Goal: Transaction & Acquisition: Download file/media

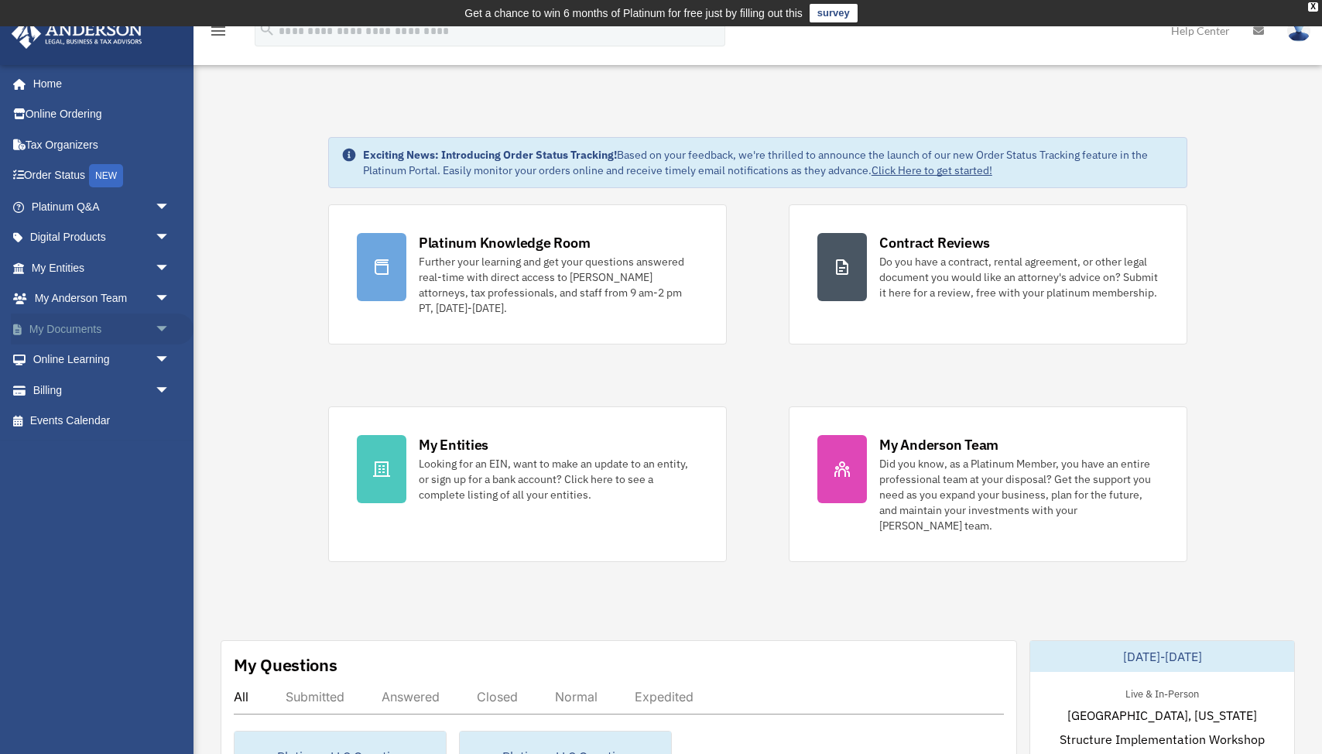
click at [79, 332] on link "My Documents arrow_drop_down" at bounding box center [102, 328] width 183 height 31
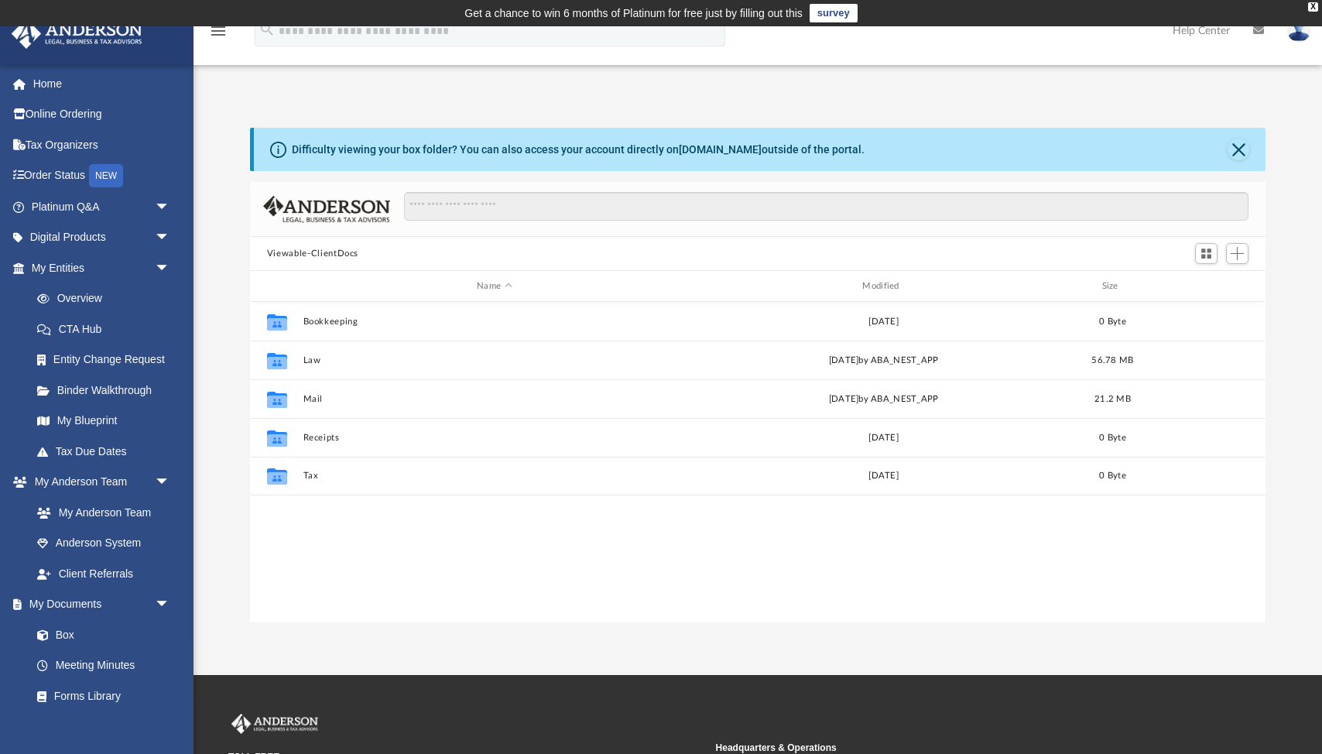
scroll to position [351, 1015]
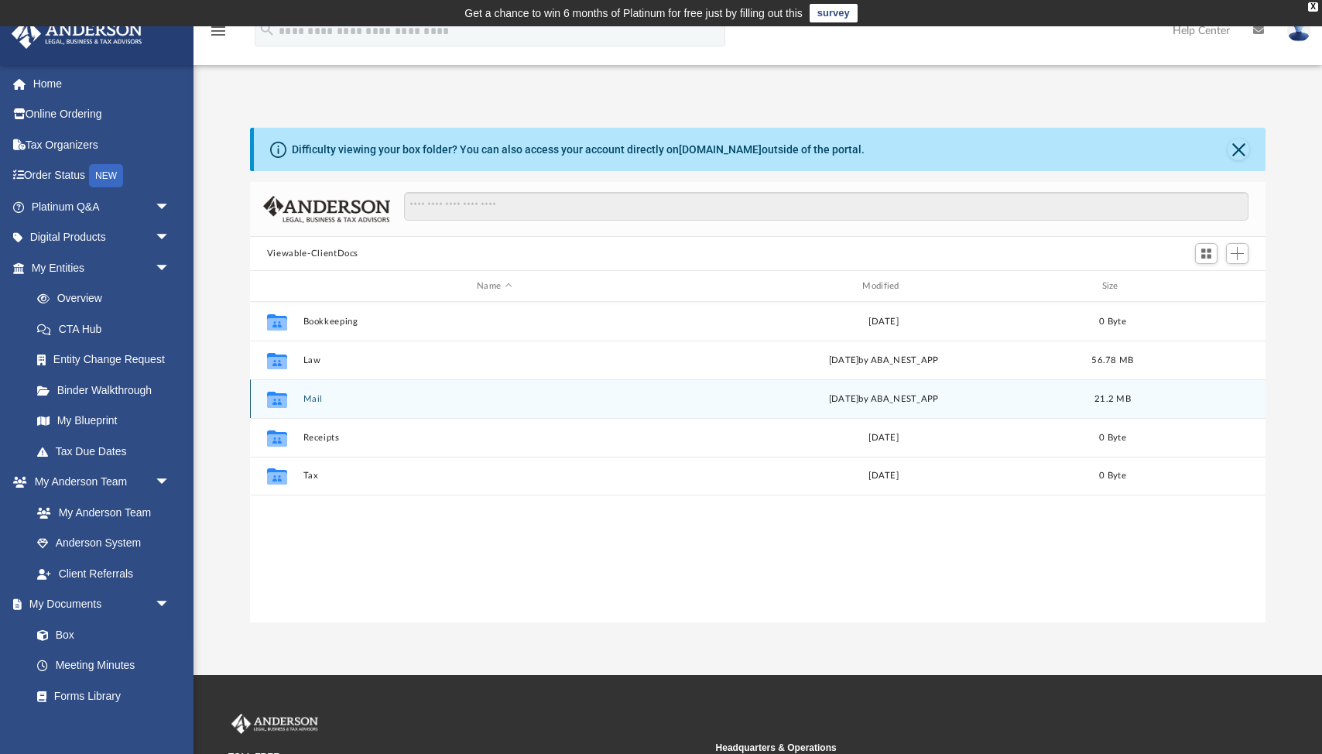
click at [318, 398] on button "Mail" at bounding box center [494, 399] width 382 height 10
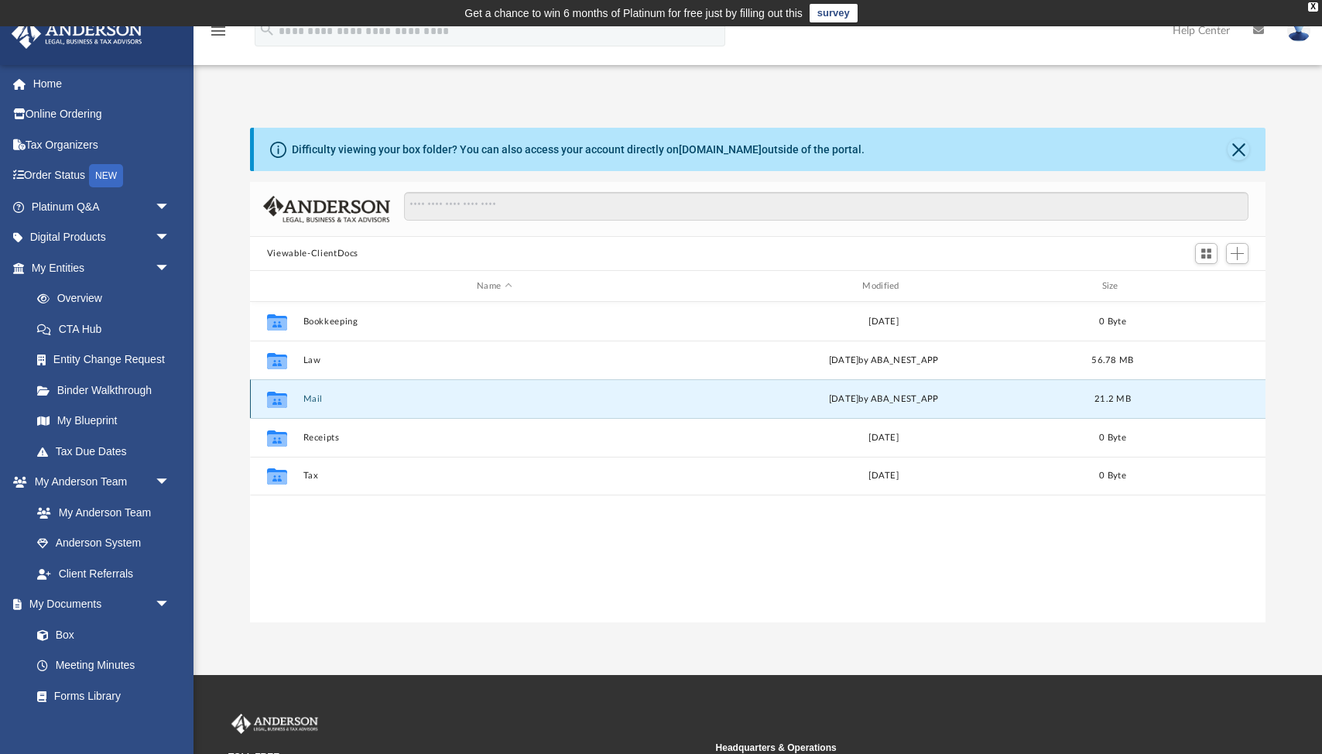
click at [318, 398] on button "Mail" at bounding box center [494, 399] width 382 height 10
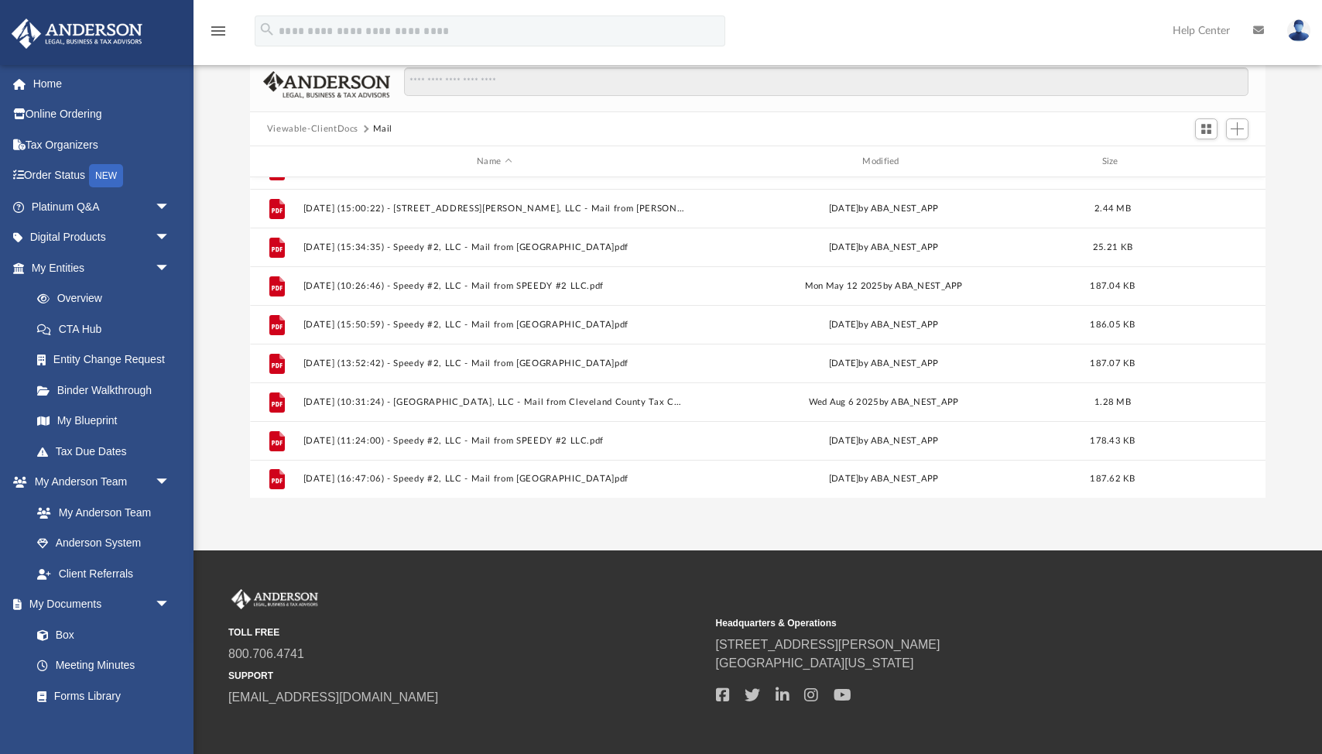
scroll to position [123, 0]
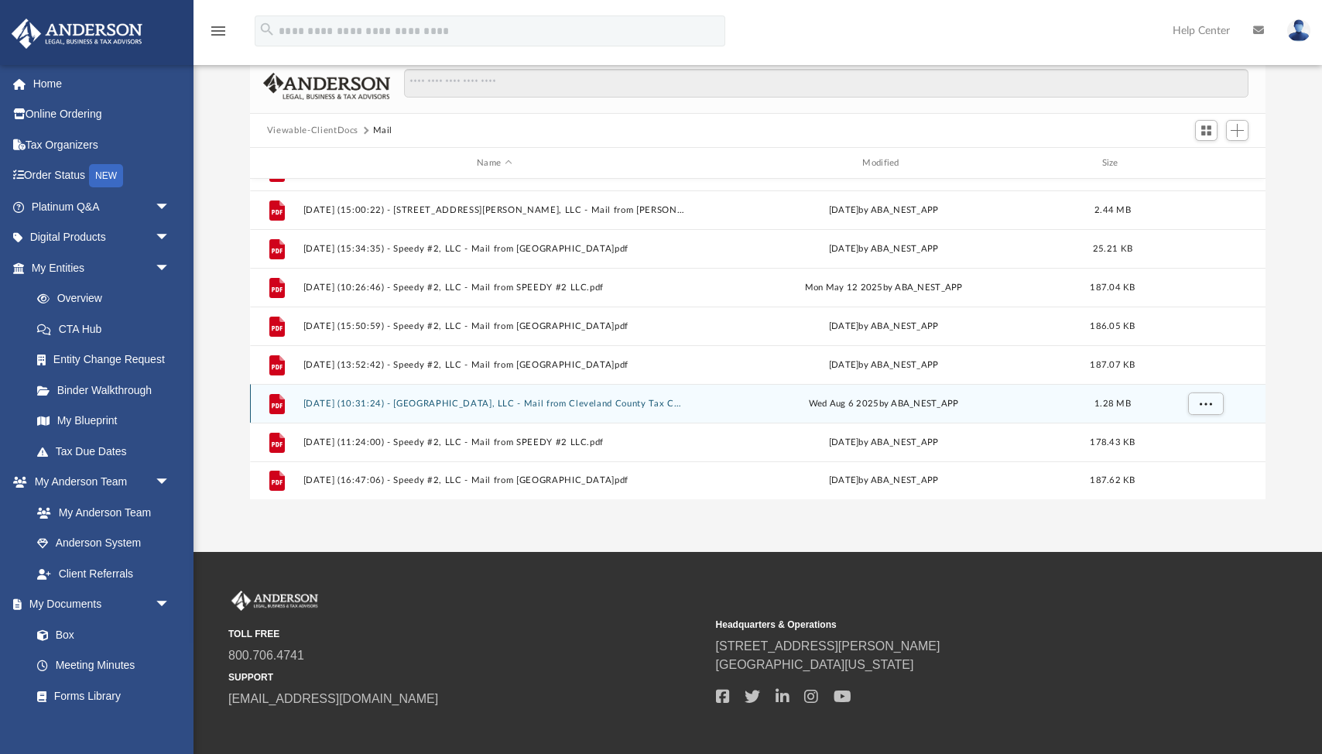
click at [436, 401] on button "[DATE] (10:31:24) - [GEOGRAPHIC_DATA], LLC - Mail from Cleveland County Tax Col…" at bounding box center [494, 403] width 382 height 10
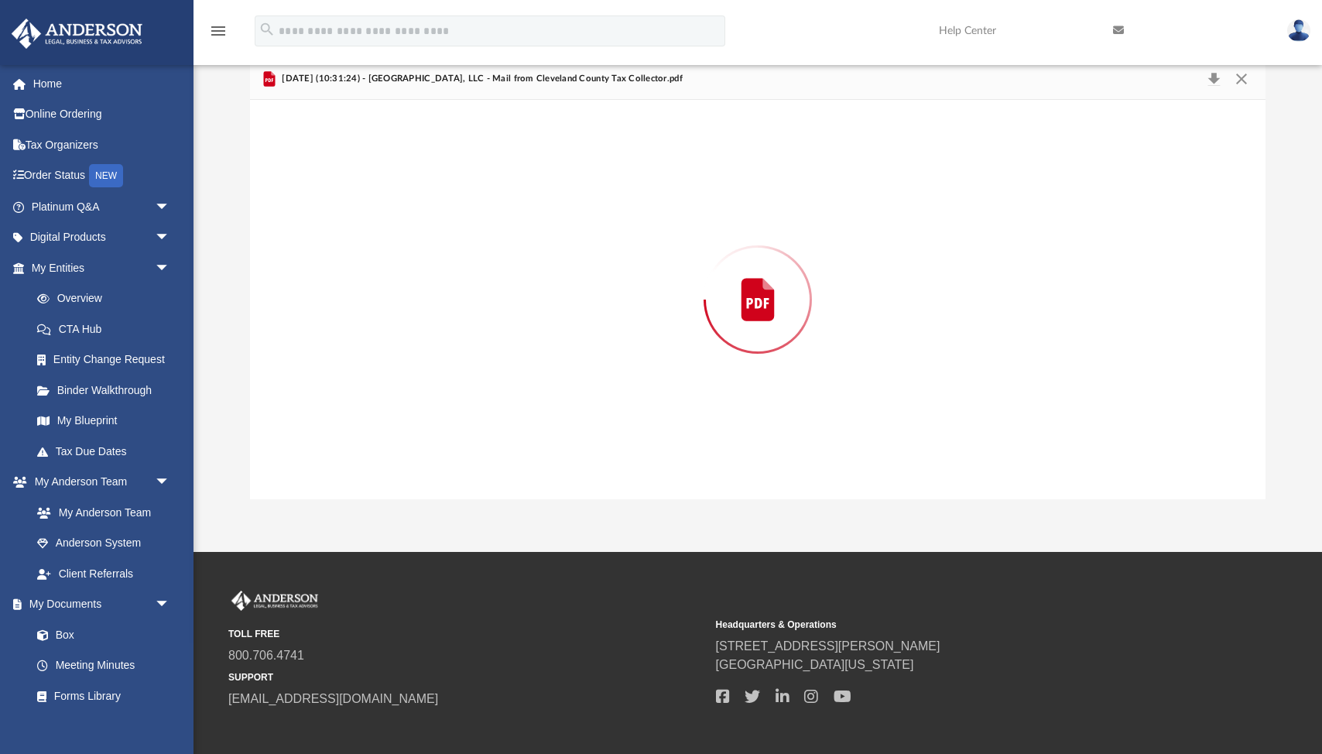
click at [436, 401] on div "Preview" at bounding box center [757, 299] width 1015 height 399
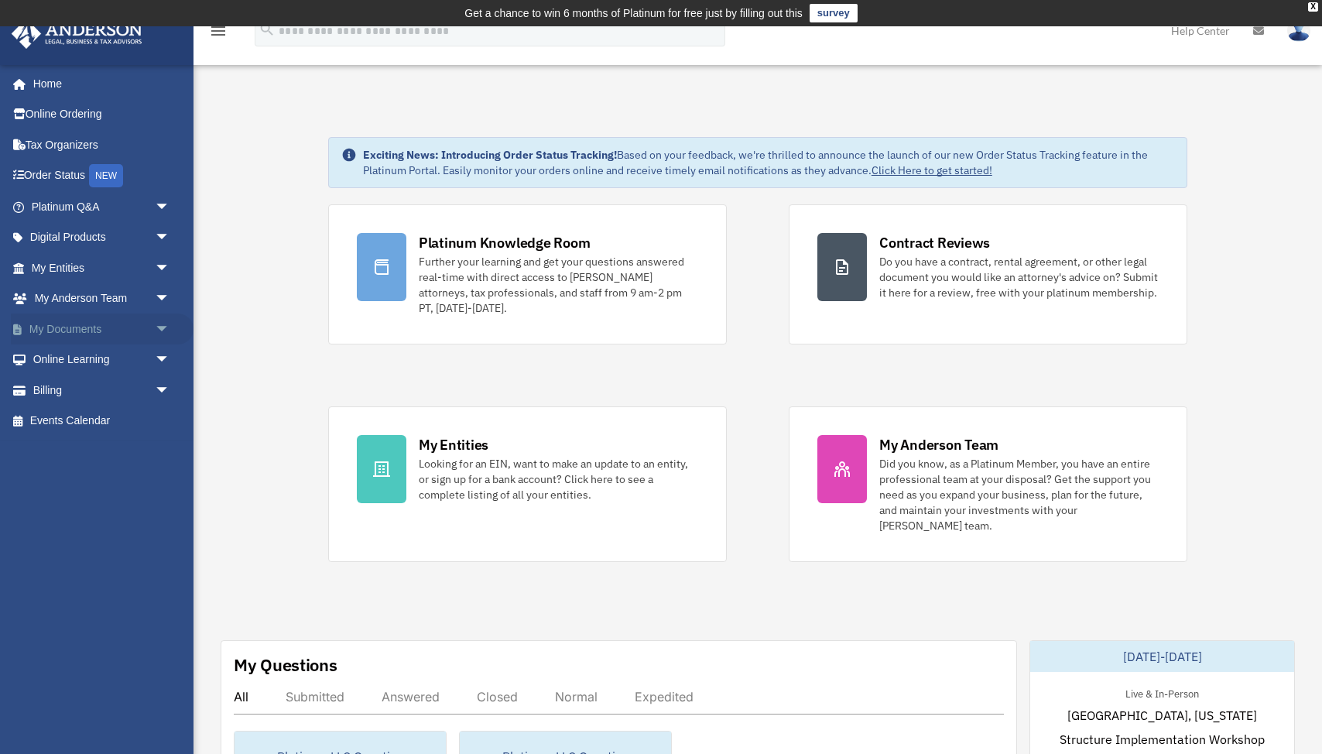
click at [103, 332] on link "My Documents arrow_drop_down" at bounding box center [102, 328] width 183 height 31
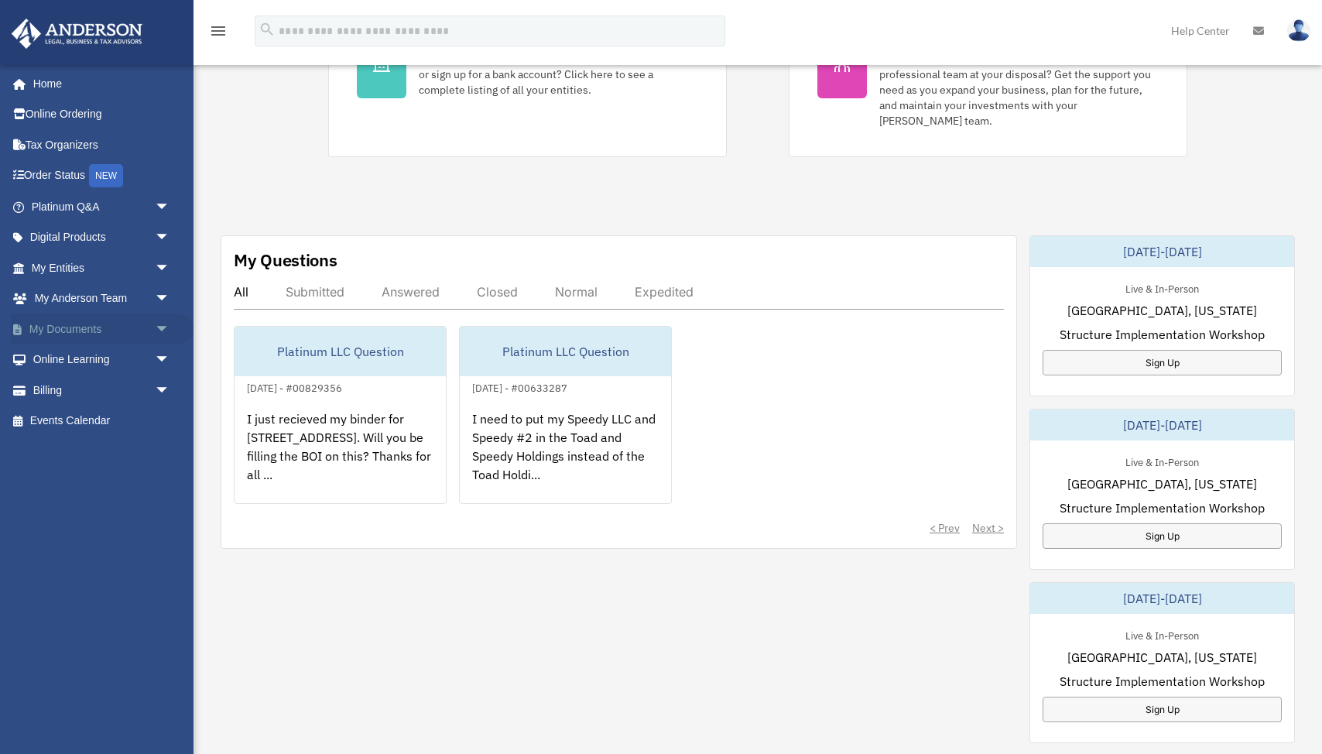
scroll to position [578, 0]
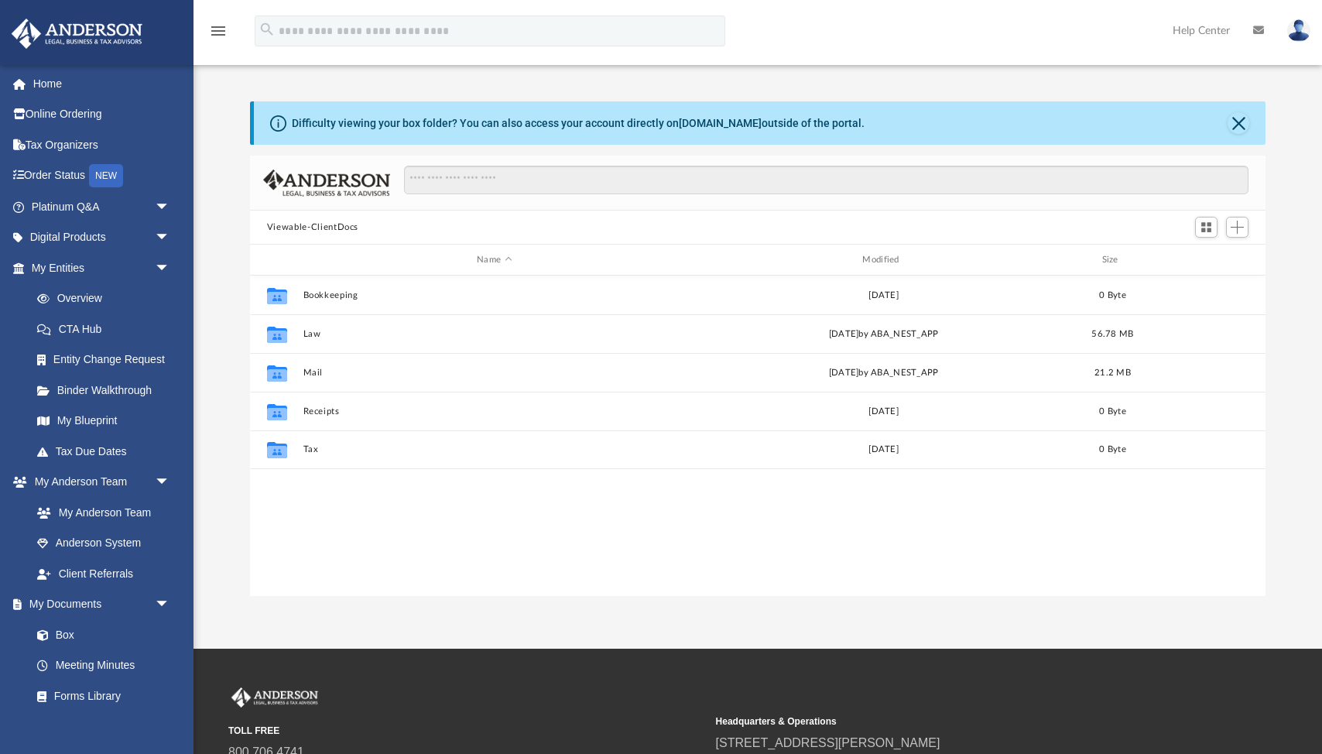
scroll to position [351, 1015]
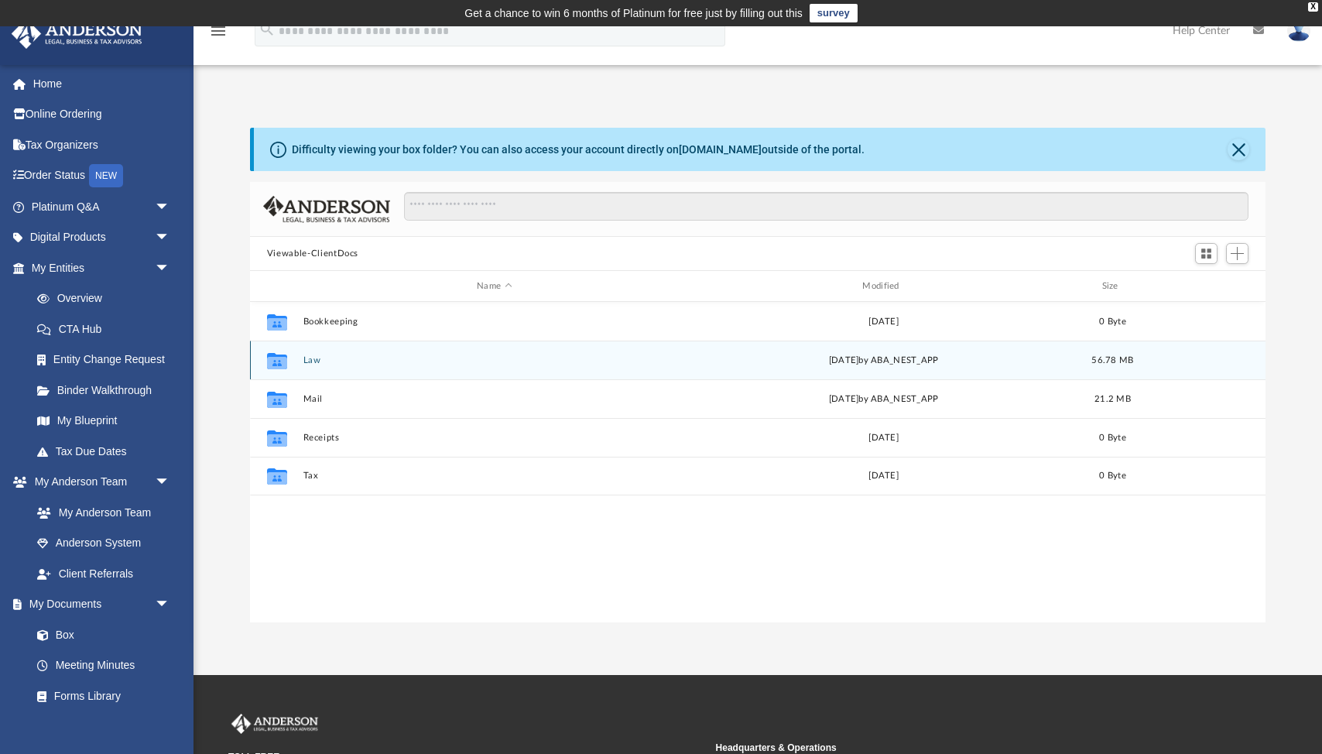
click at [309, 361] on button "Law" at bounding box center [494, 360] width 382 height 10
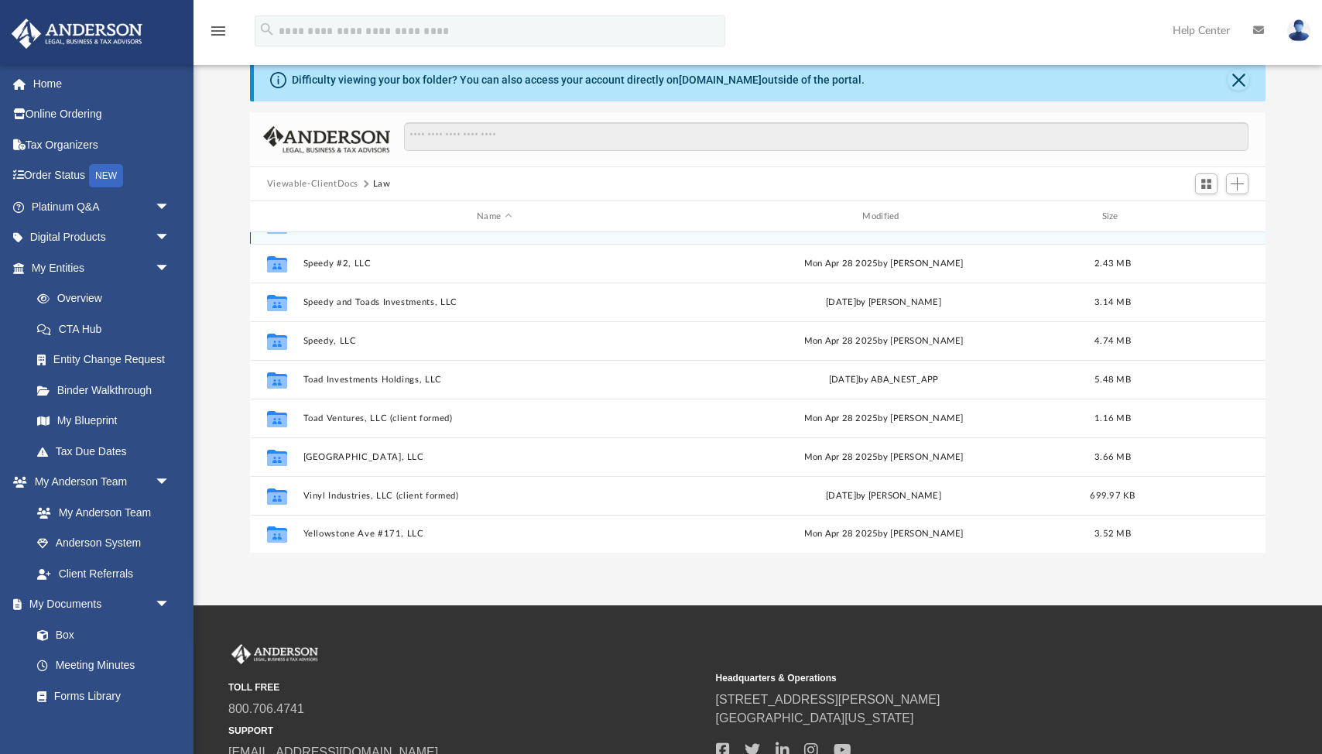
scroll to position [71, 0]
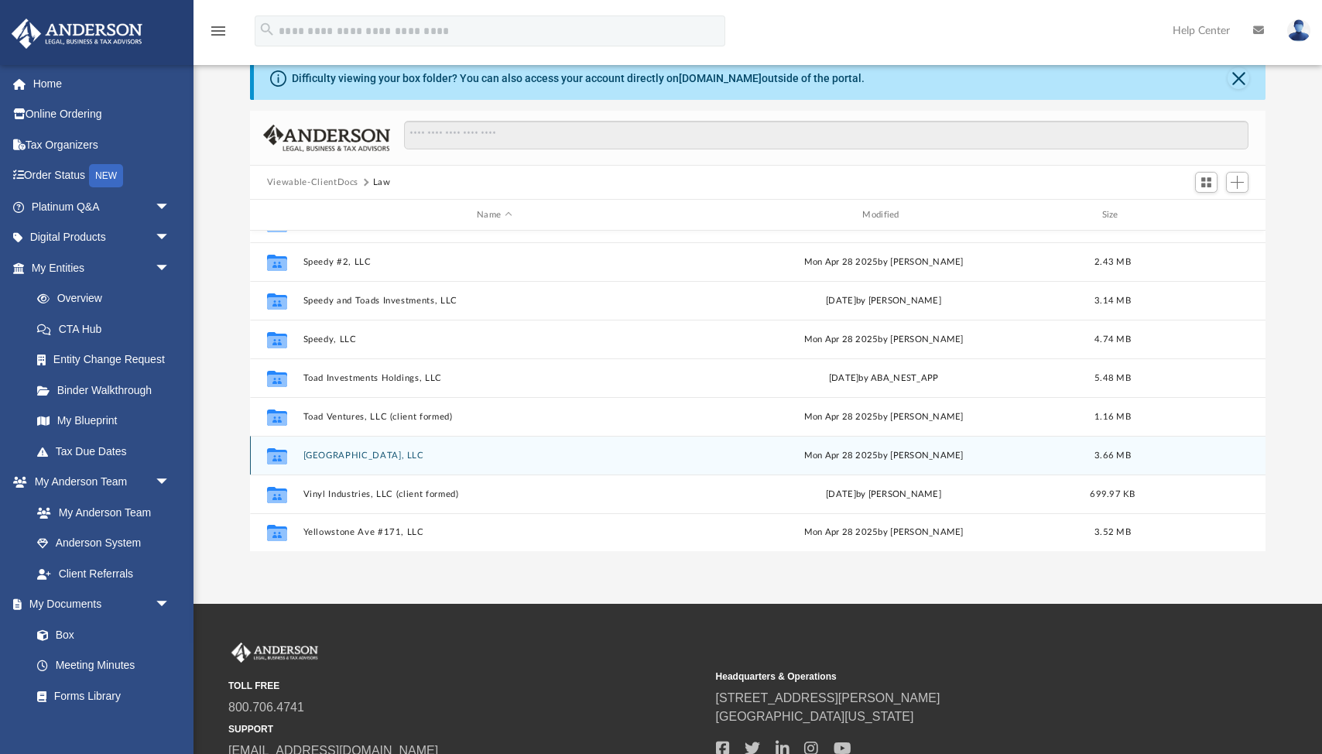
click at [345, 457] on button "VI Main Street, LLC" at bounding box center [494, 455] width 382 height 10
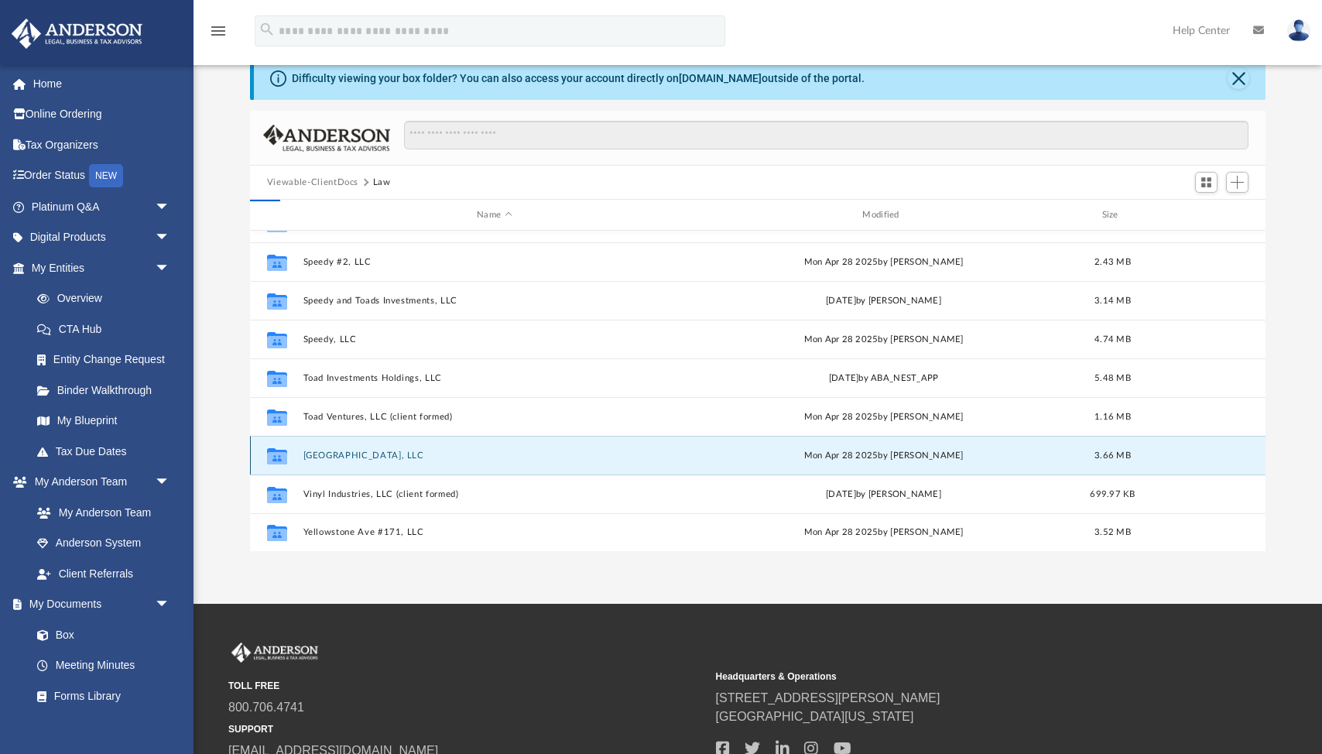
click at [345, 457] on button "VI Main Street, LLC" at bounding box center [494, 455] width 382 height 10
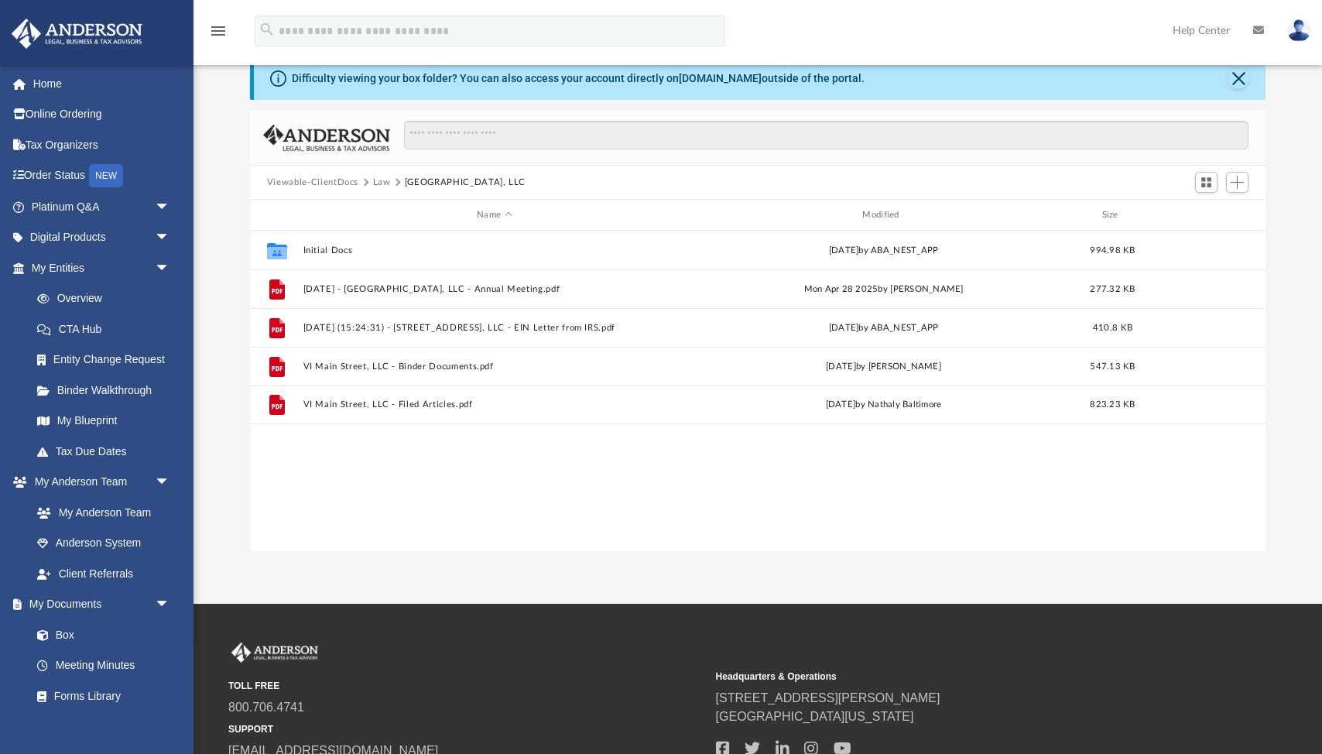
scroll to position [0, 0]
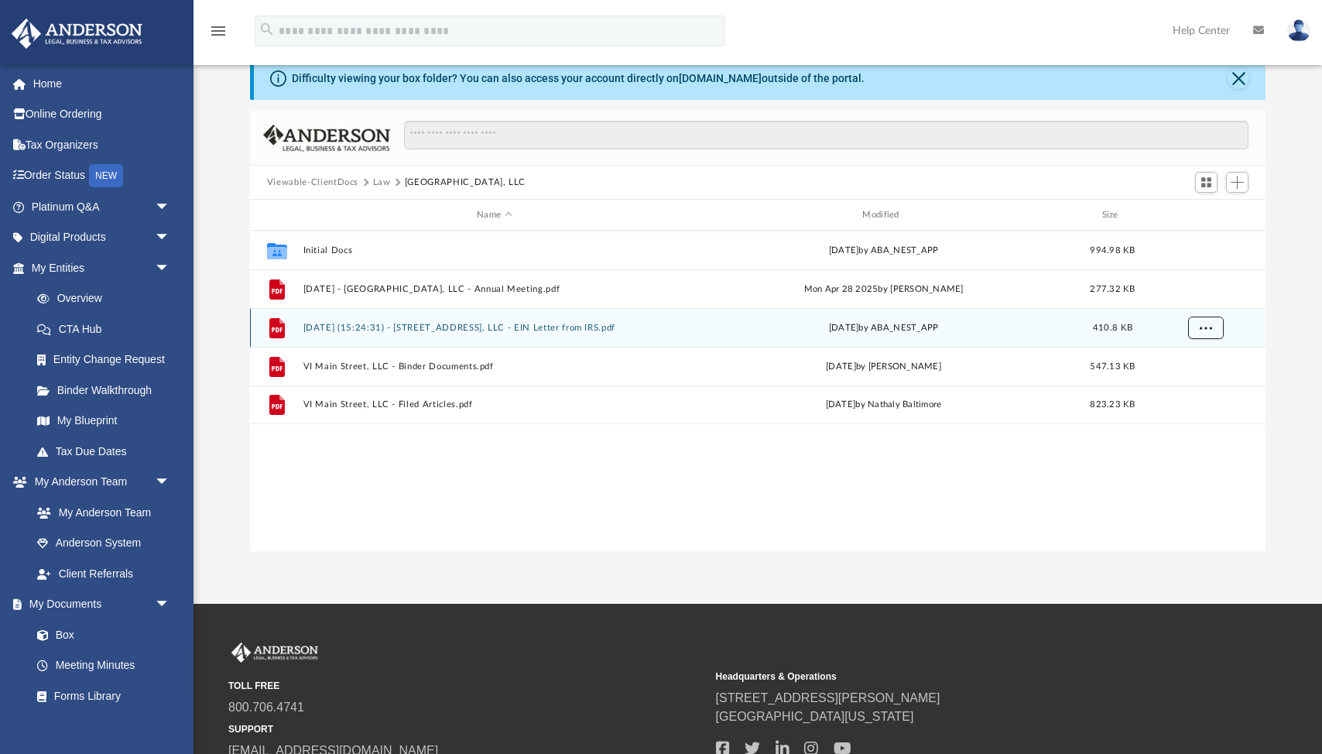
click at [1211, 327] on button "More options" at bounding box center [1205, 327] width 36 height 23
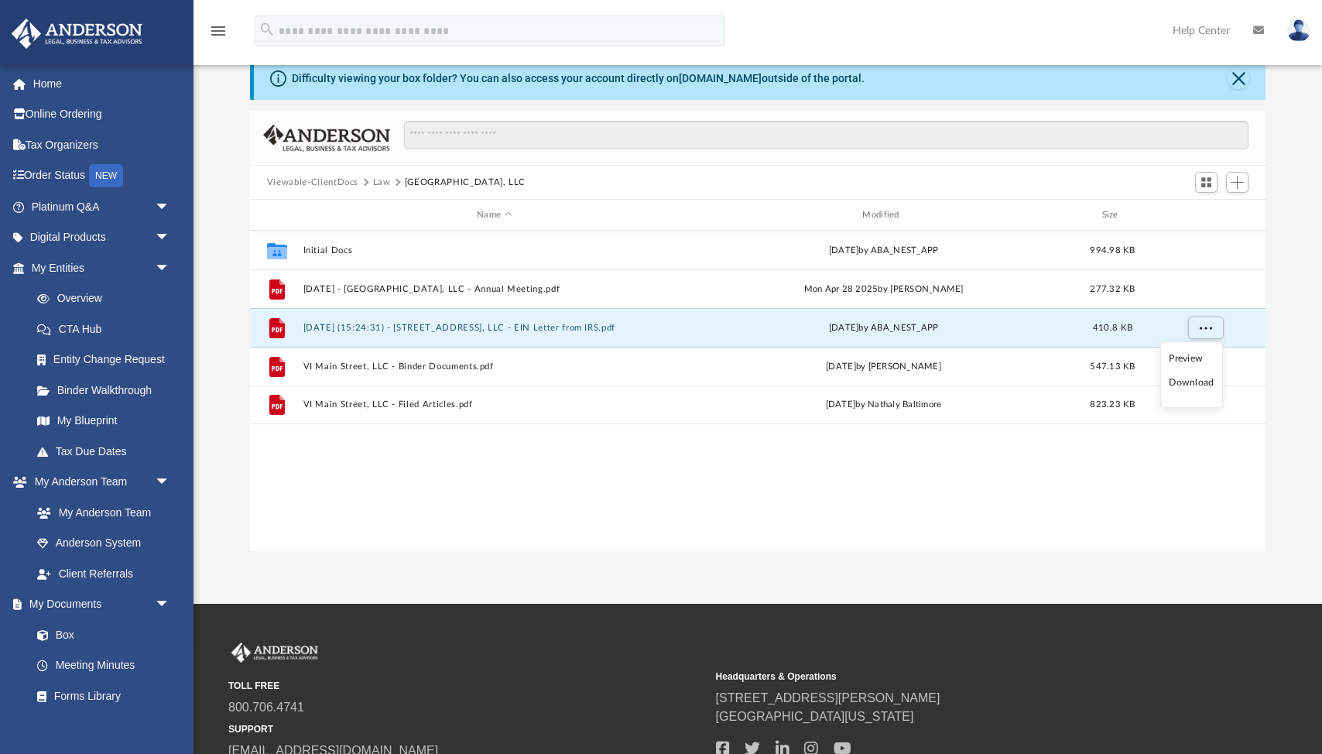
click at [1200, 386] on li "Download" at bounding box center [1190, 382] width 45 height 16
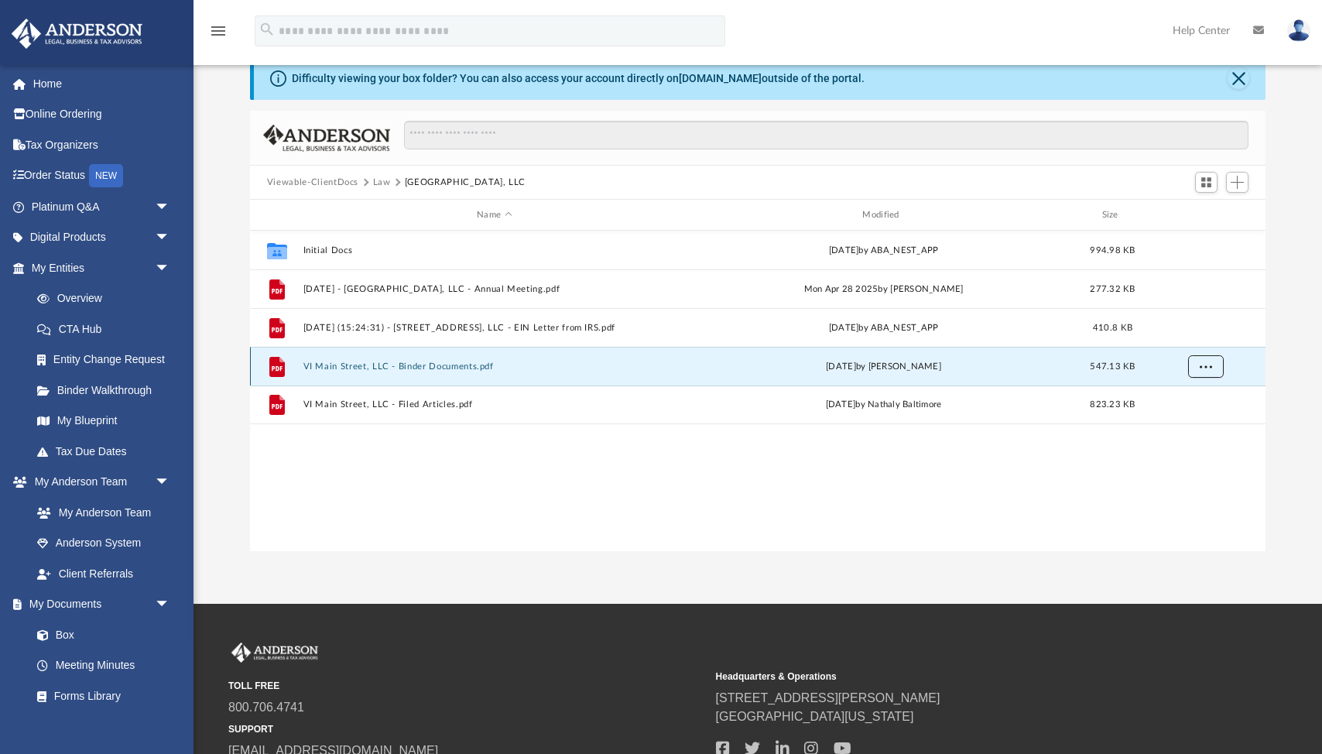
click at [1201, 369] on span "More options" at bounding box center [1205, 365] width 12 height 9
click at [1195, 423] on li "Download" at bounding box center [1190, 421] width 45 height 16
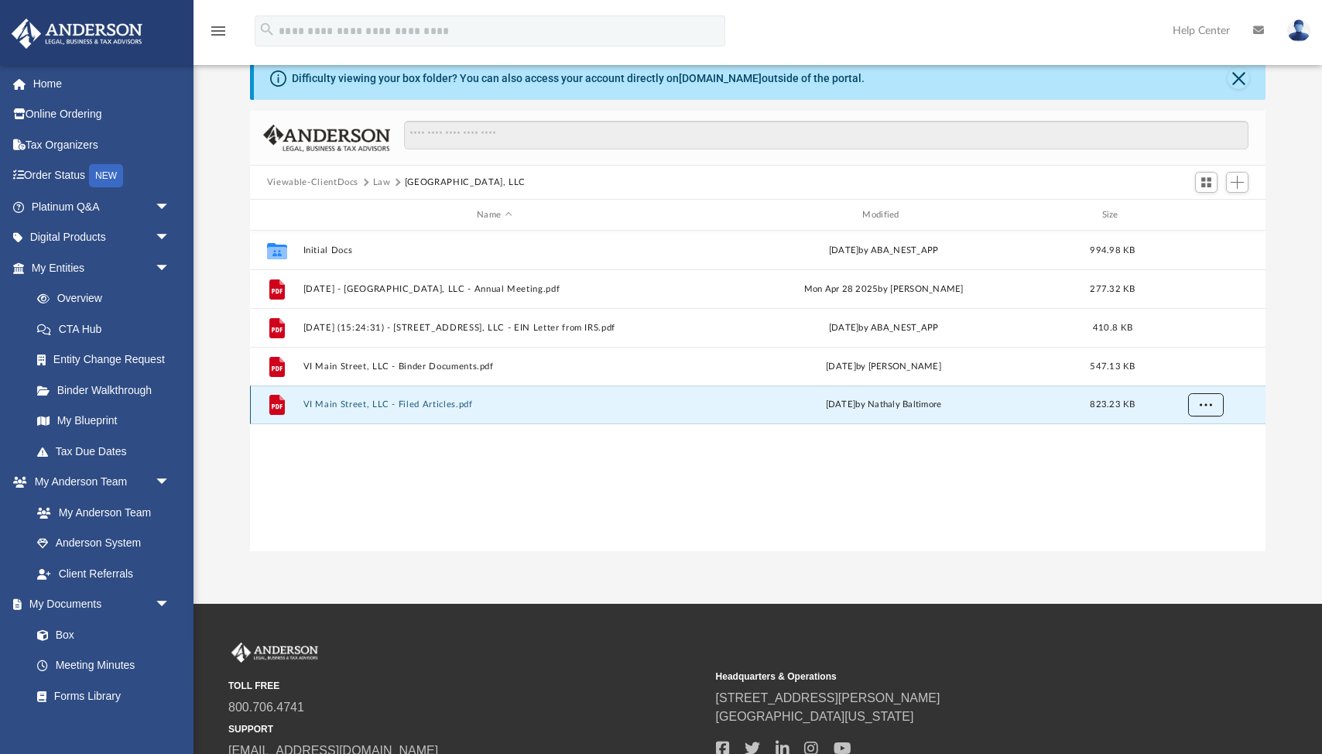
click at [1211, 407] on span "More options" at bounding box center [1205, 404] width 12 height 9
click at [1193, 462] on li "Download" at bounding box center [1190, 460] width 45 height 16
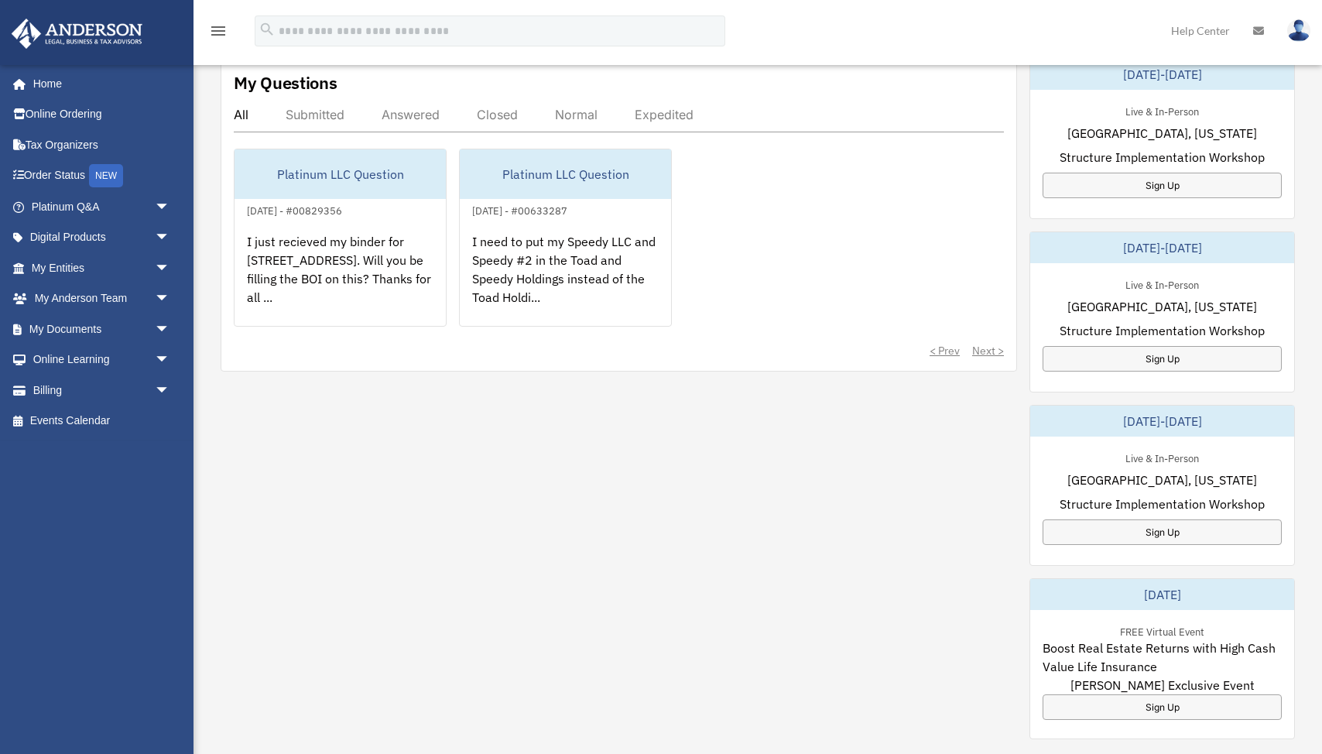
scroll to position [585, 0]
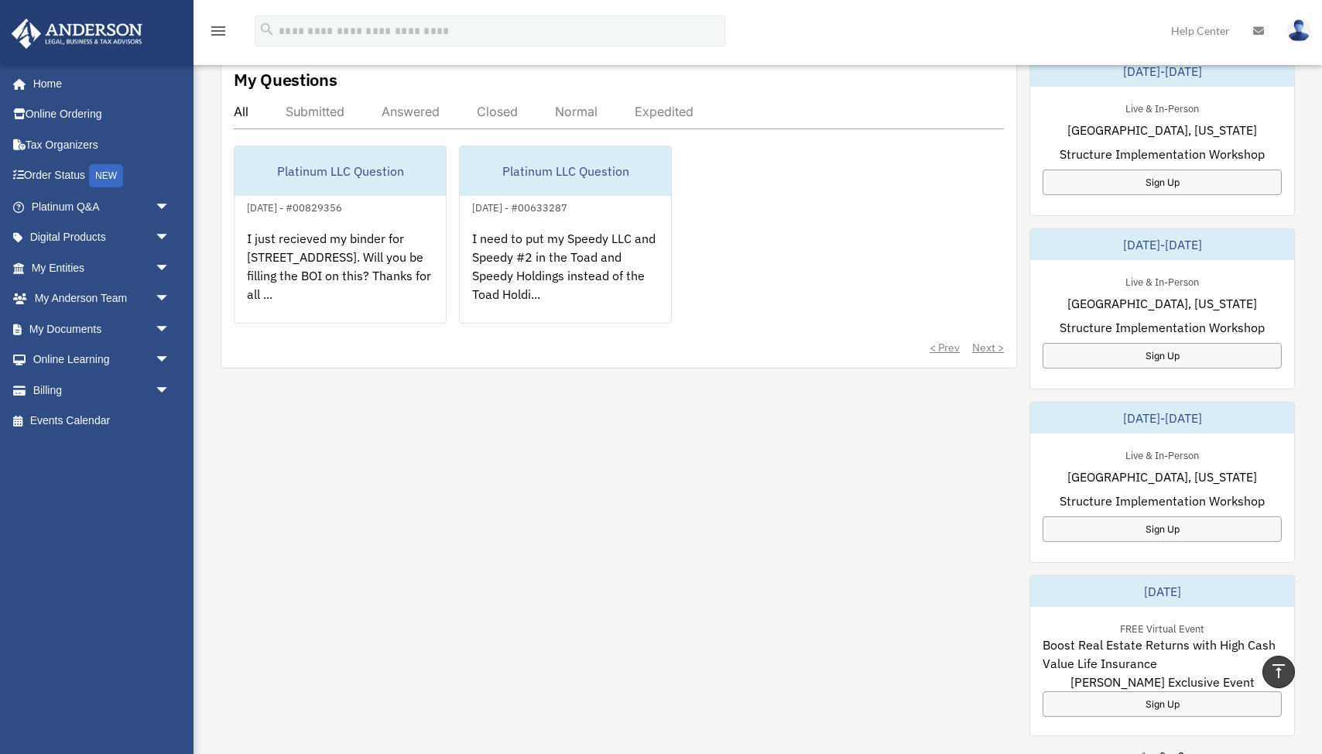
click at [467, 613] on div "My Questions All Submitted Answered Closed Normal Expedited Platinum LLC Questi…" at bounding box center [758, 492] width 1074 height 874
